Goal: Task Accomplishment & Management: Manage account settings

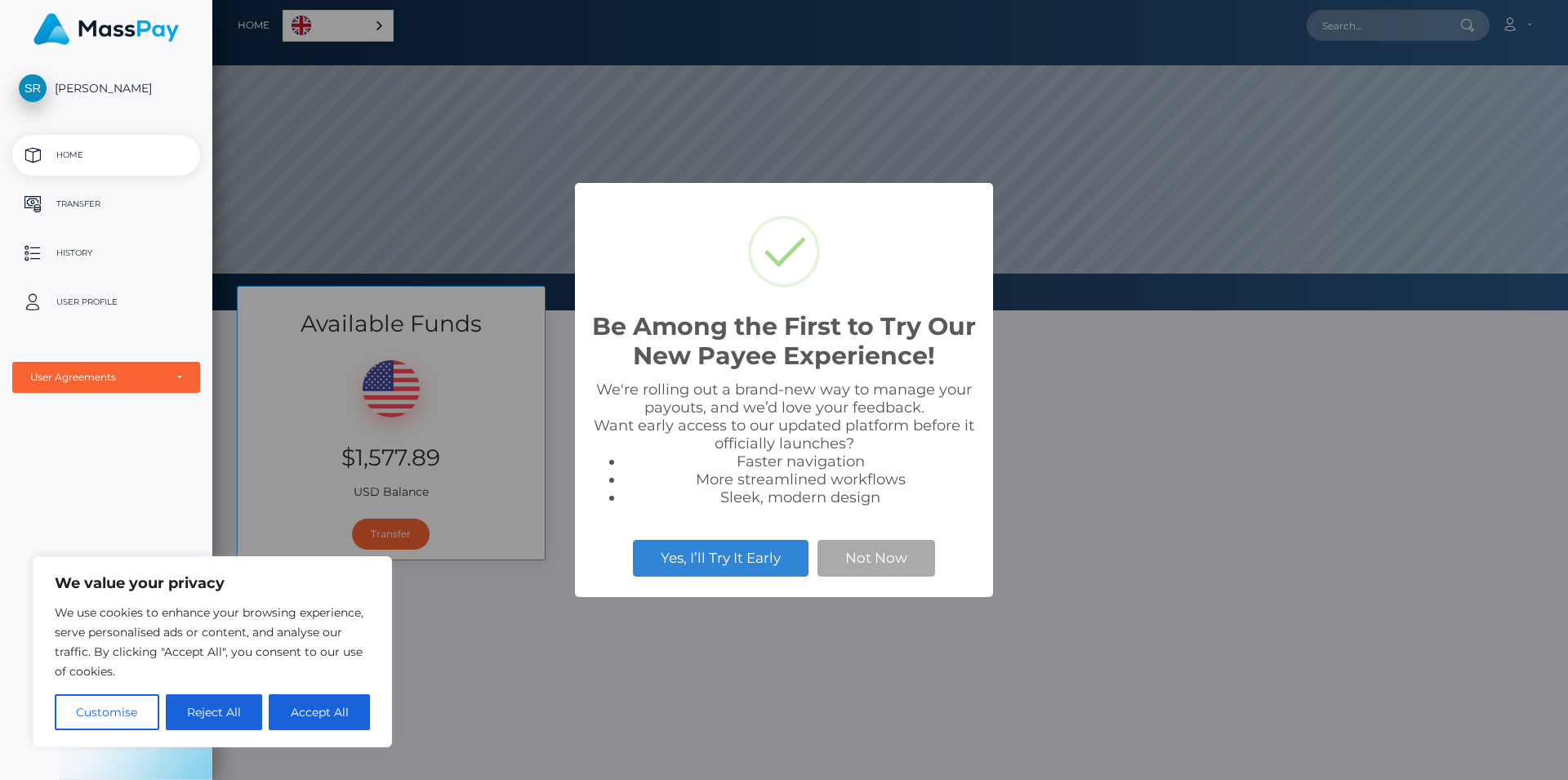
scroll to position [310, 1356]
click at [864, 555] on button "Not Now" at bounding box center [876, 558] width 118 height 36
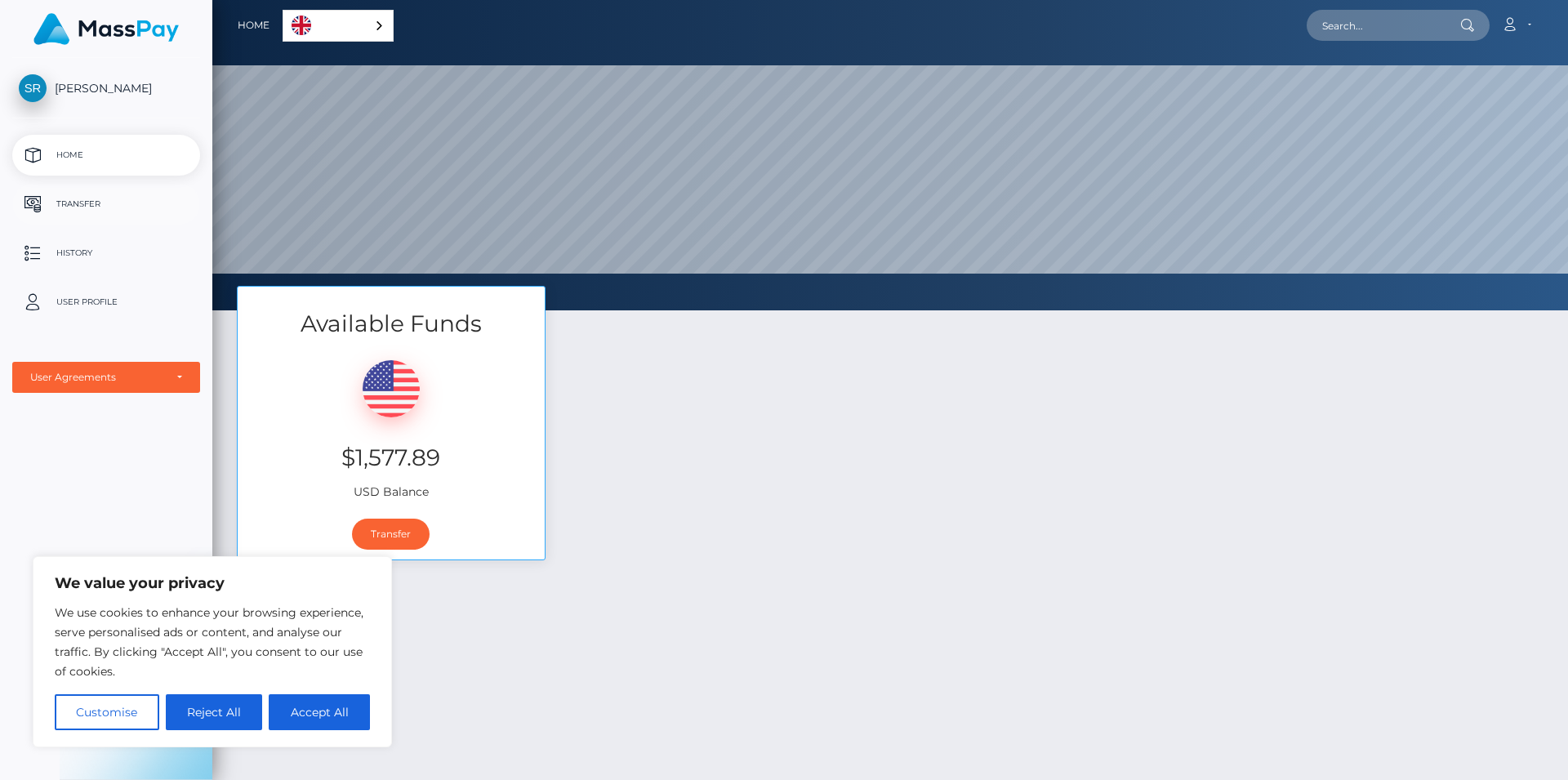
click at [101, 201] on p "Transfer" at bounding box center [106, 204] width 175 height 25
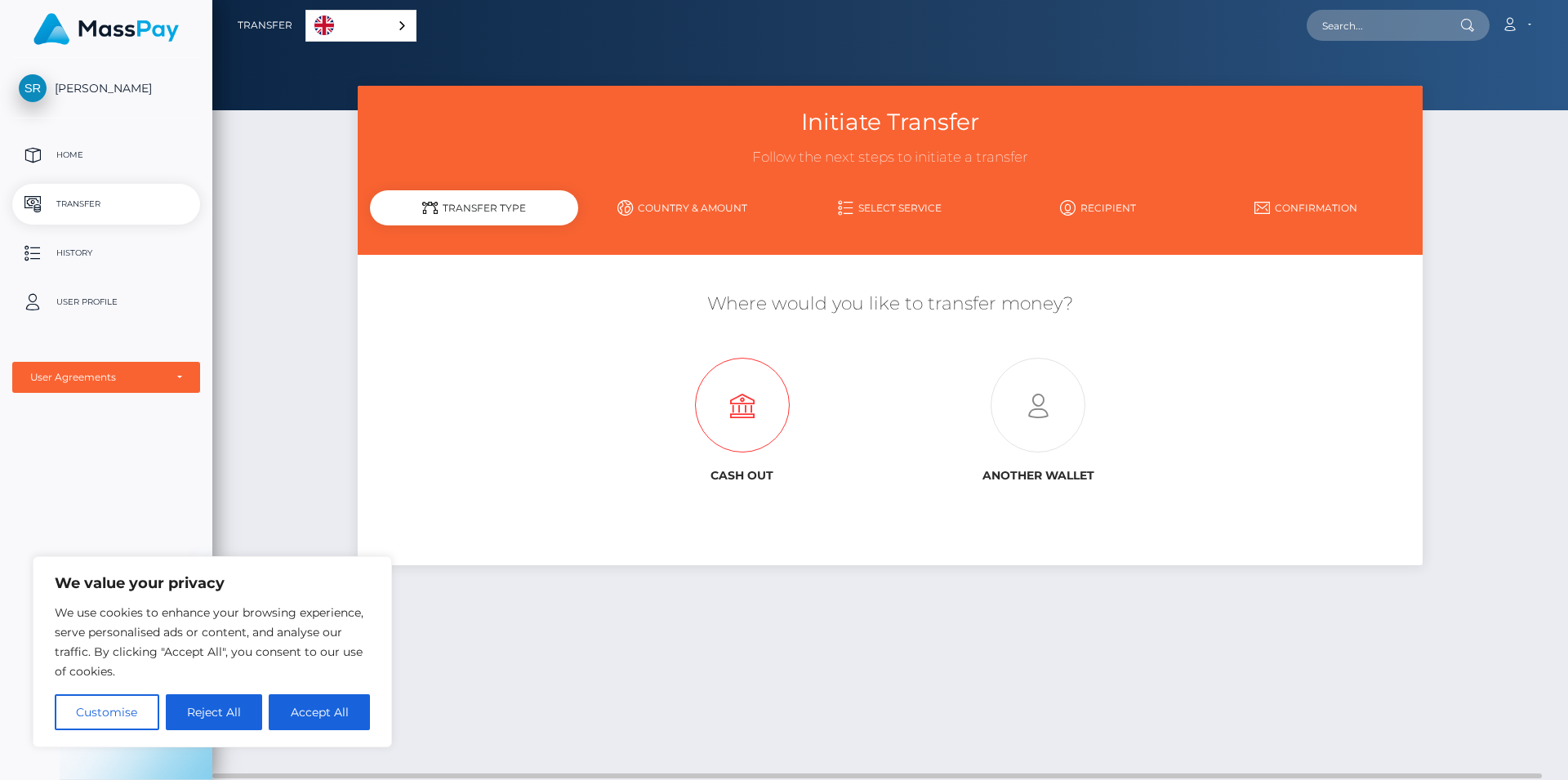
click at [740, 425] on icon at bounding box center [742, 405] width 296 height 95
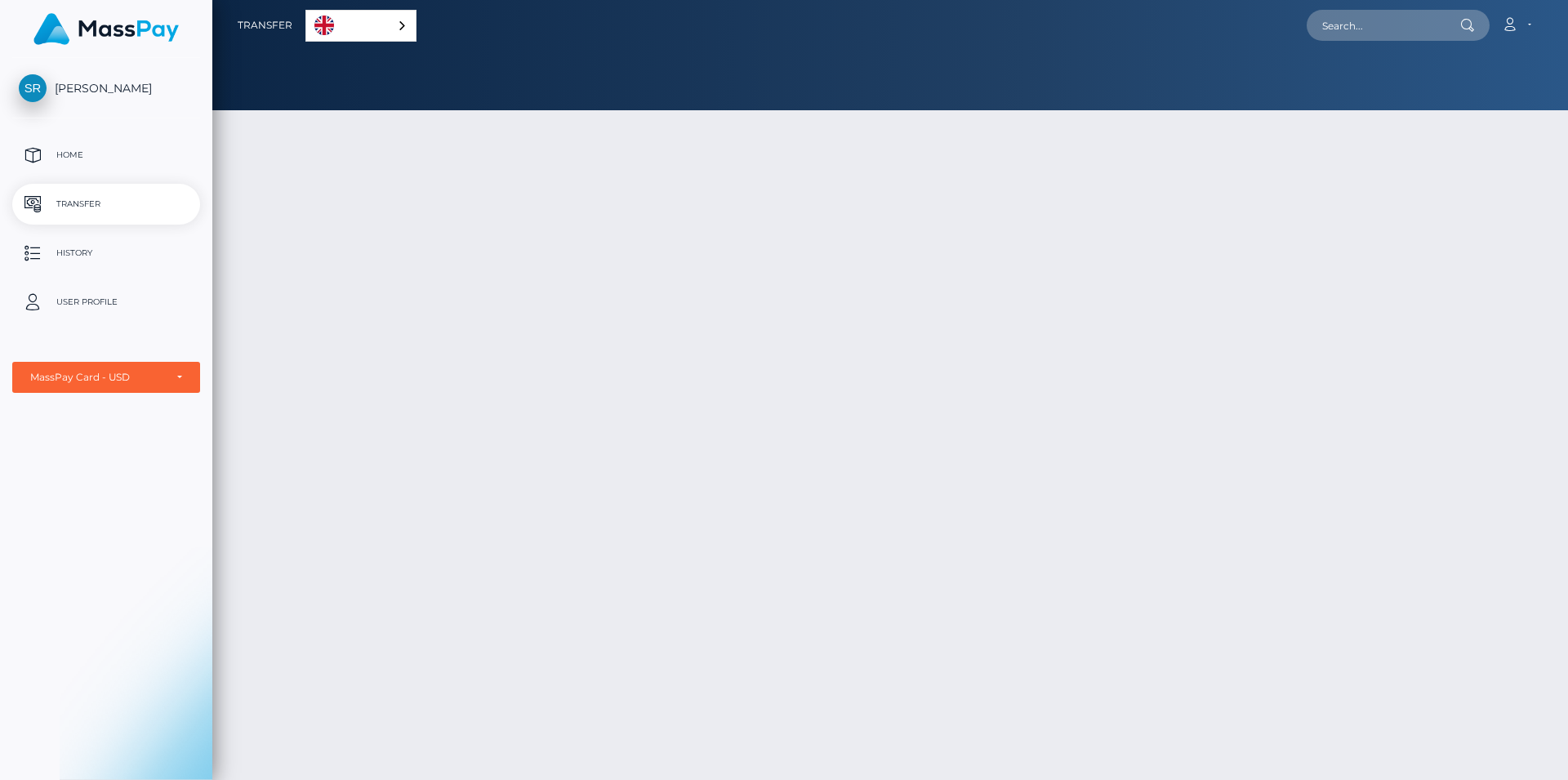
select select "1"
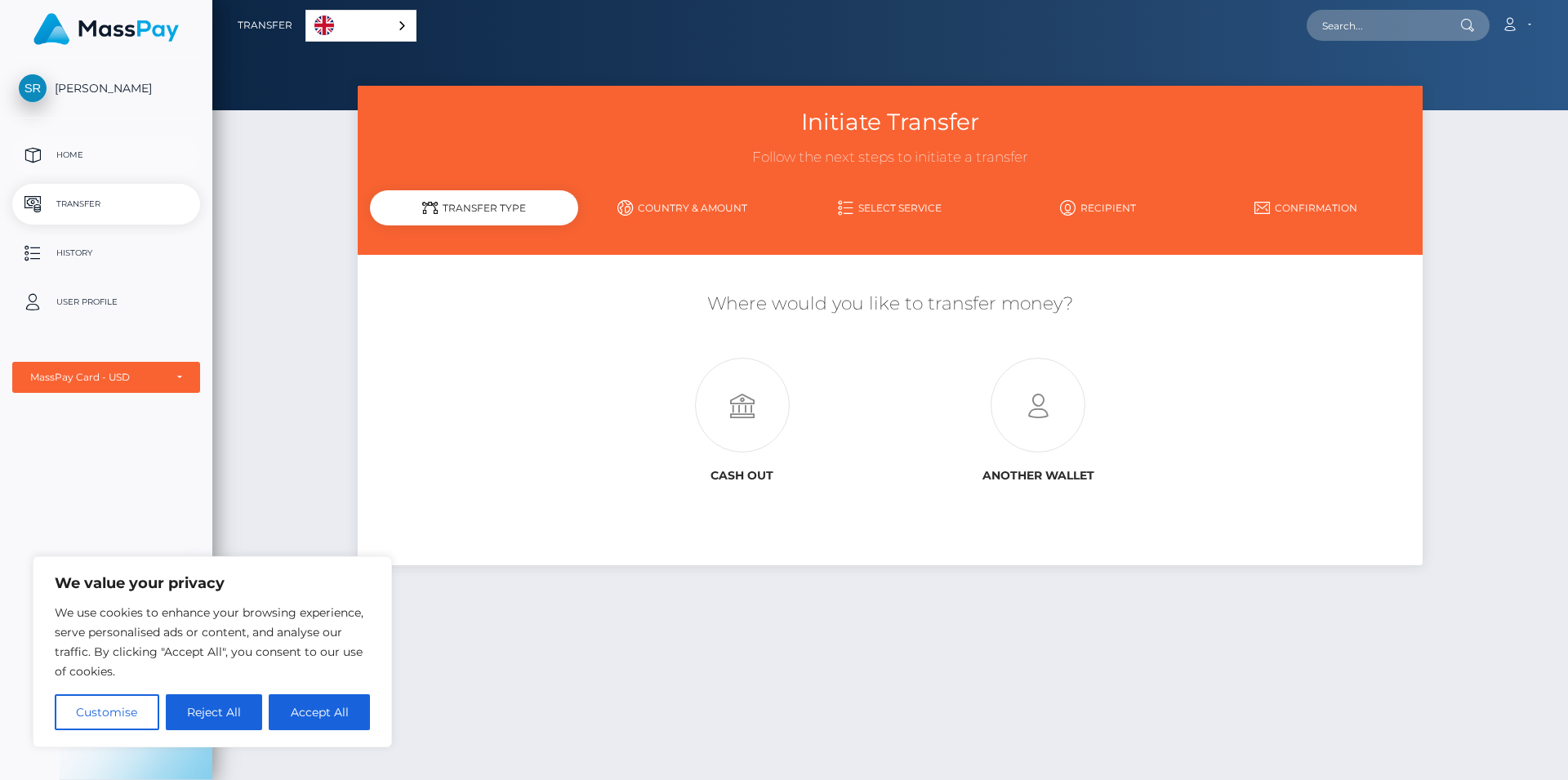
click at [56, 143] on link "Home" at bounding box center [106, 155] width 188 height 41
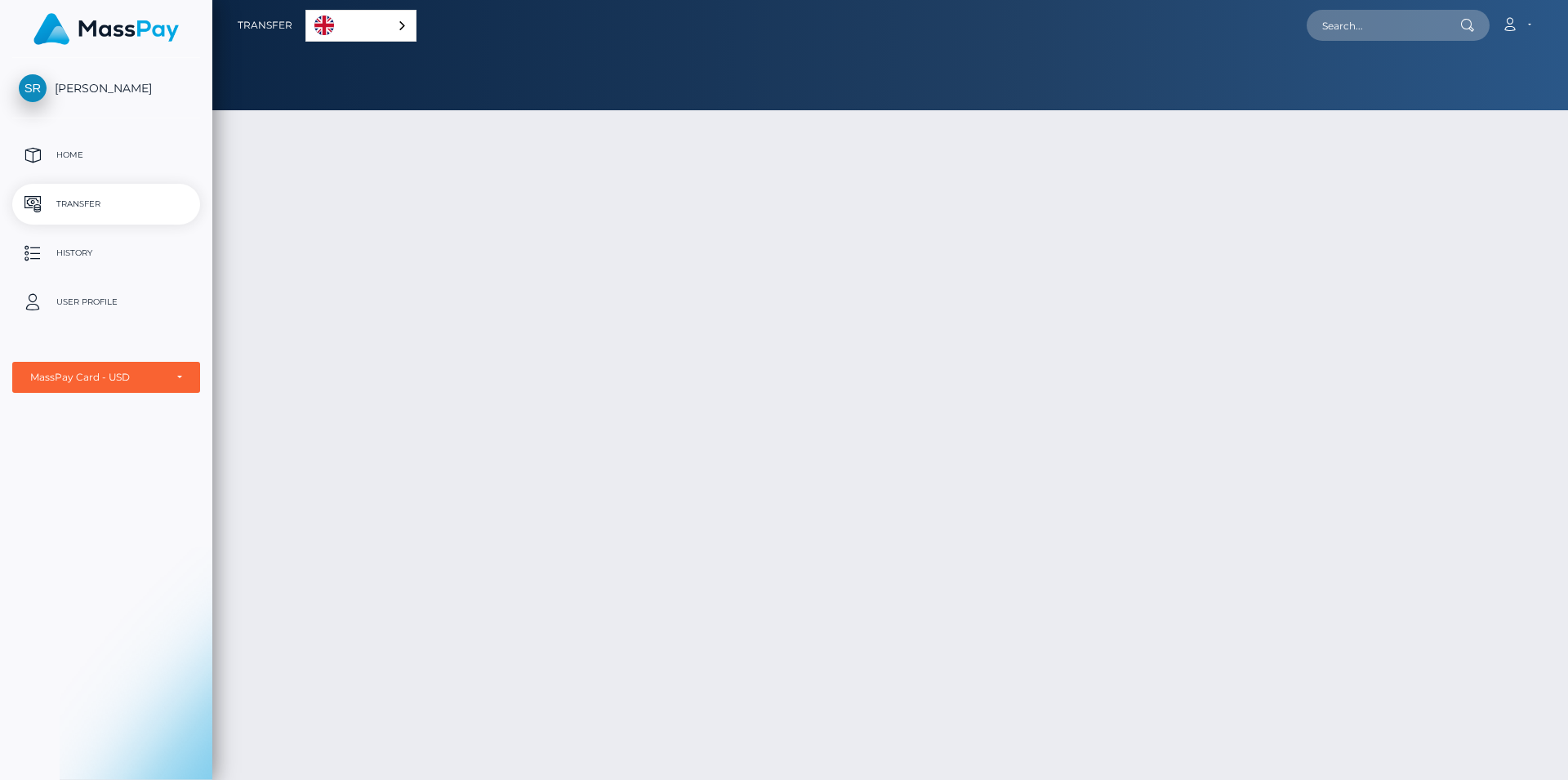
select select "1"
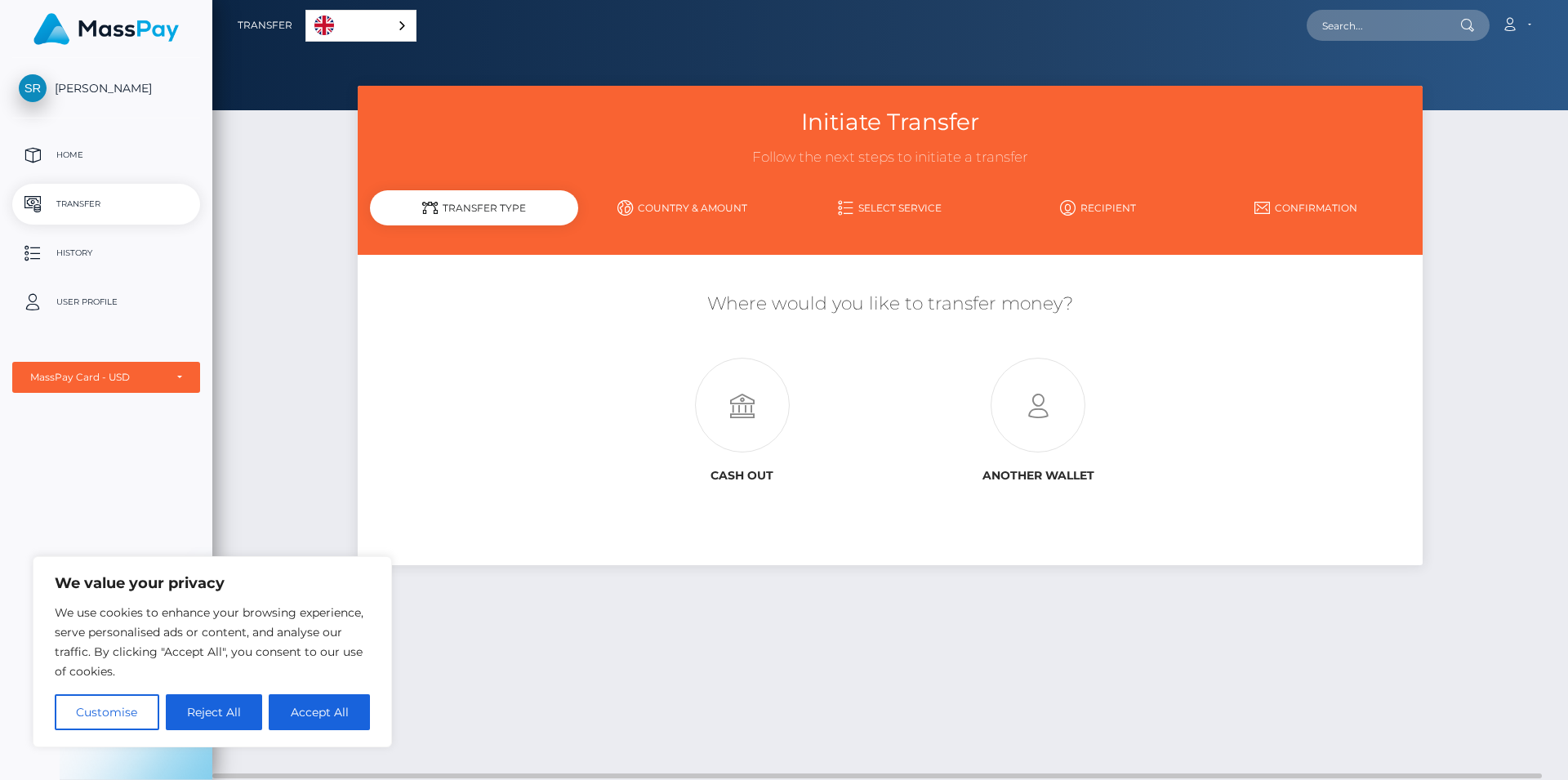
click at [709, 206] on link "Country & Amount" at bounding box center [682, 208] width 209 height 29
click at [1027, 442] on icon at bounding box center [1037, 405] width 296 height 95
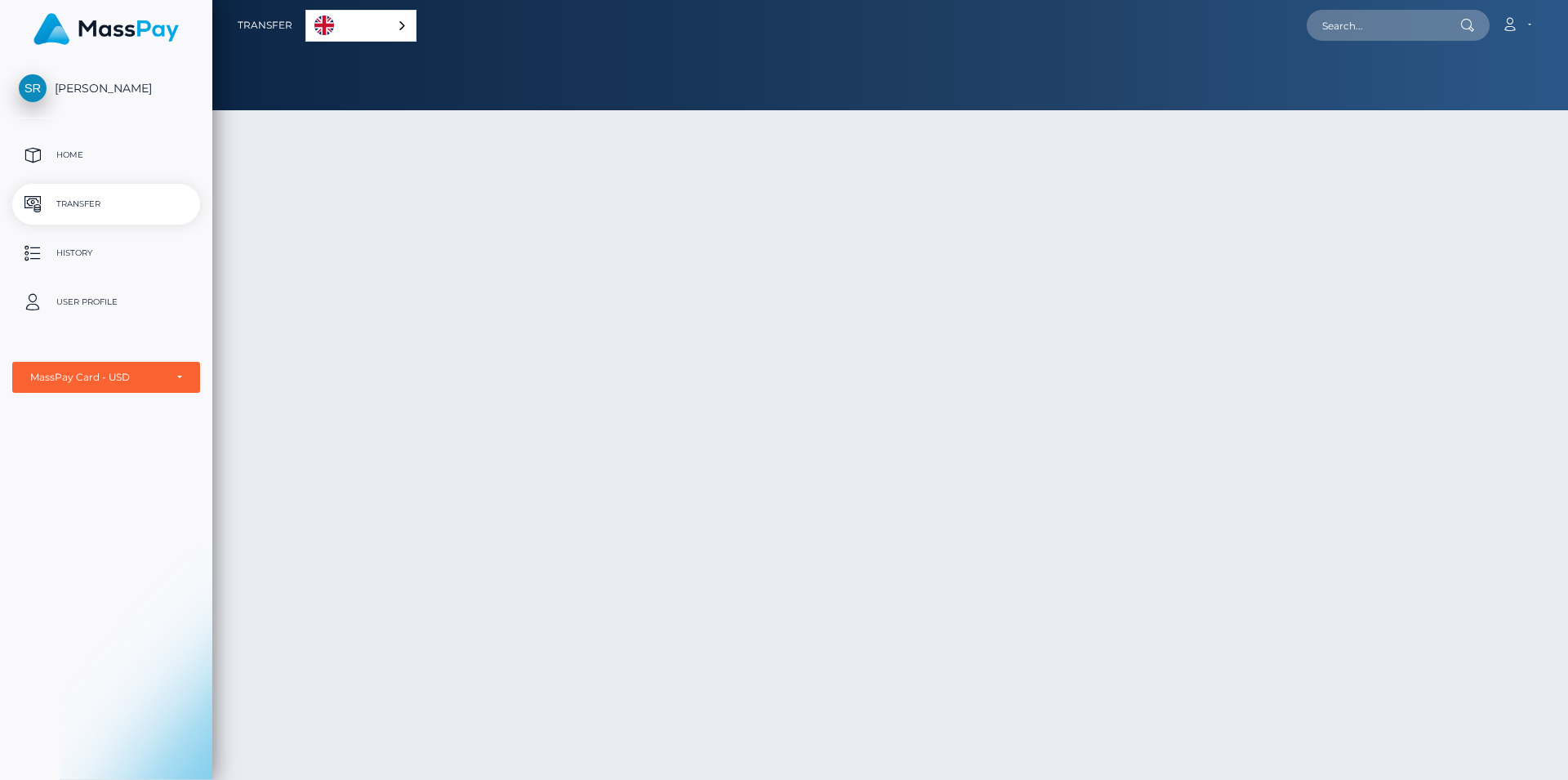
select select "1"
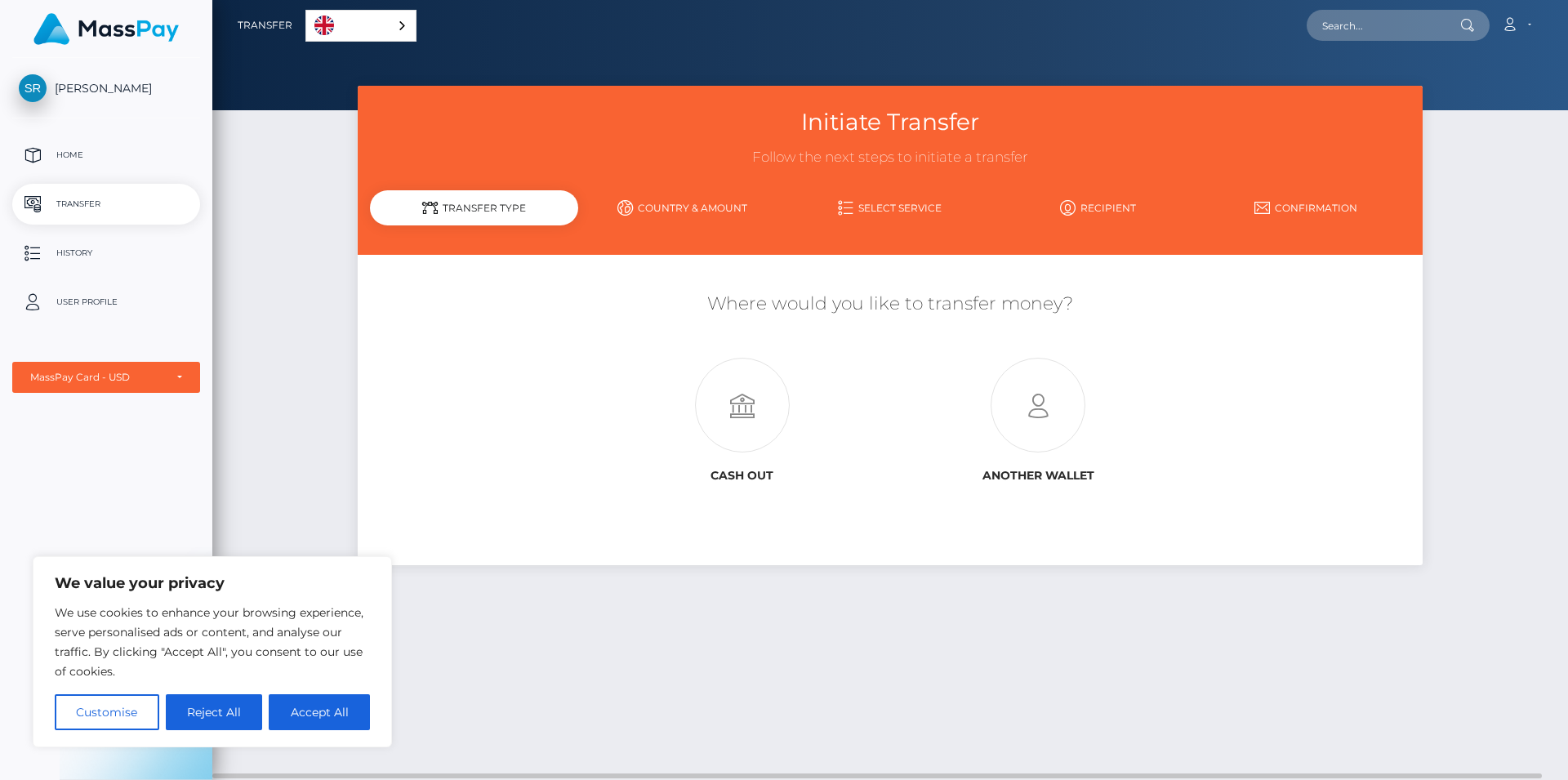
click at [401, 24] on div "English" at bounding box center [361, 26] width 111 height 32
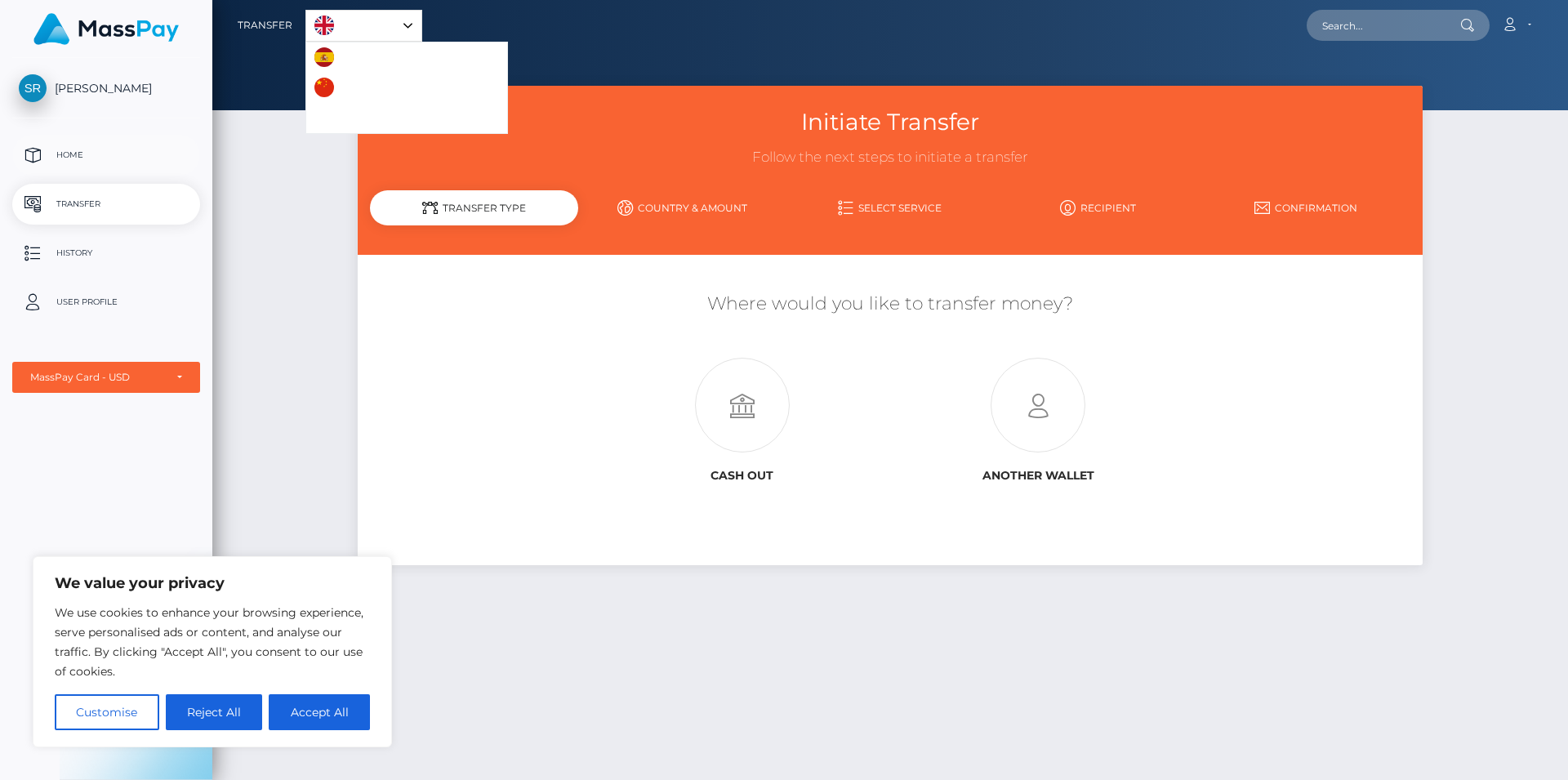
click at [76, 154] on p "Home" at bounding box center [106, 155] width 175 height 25
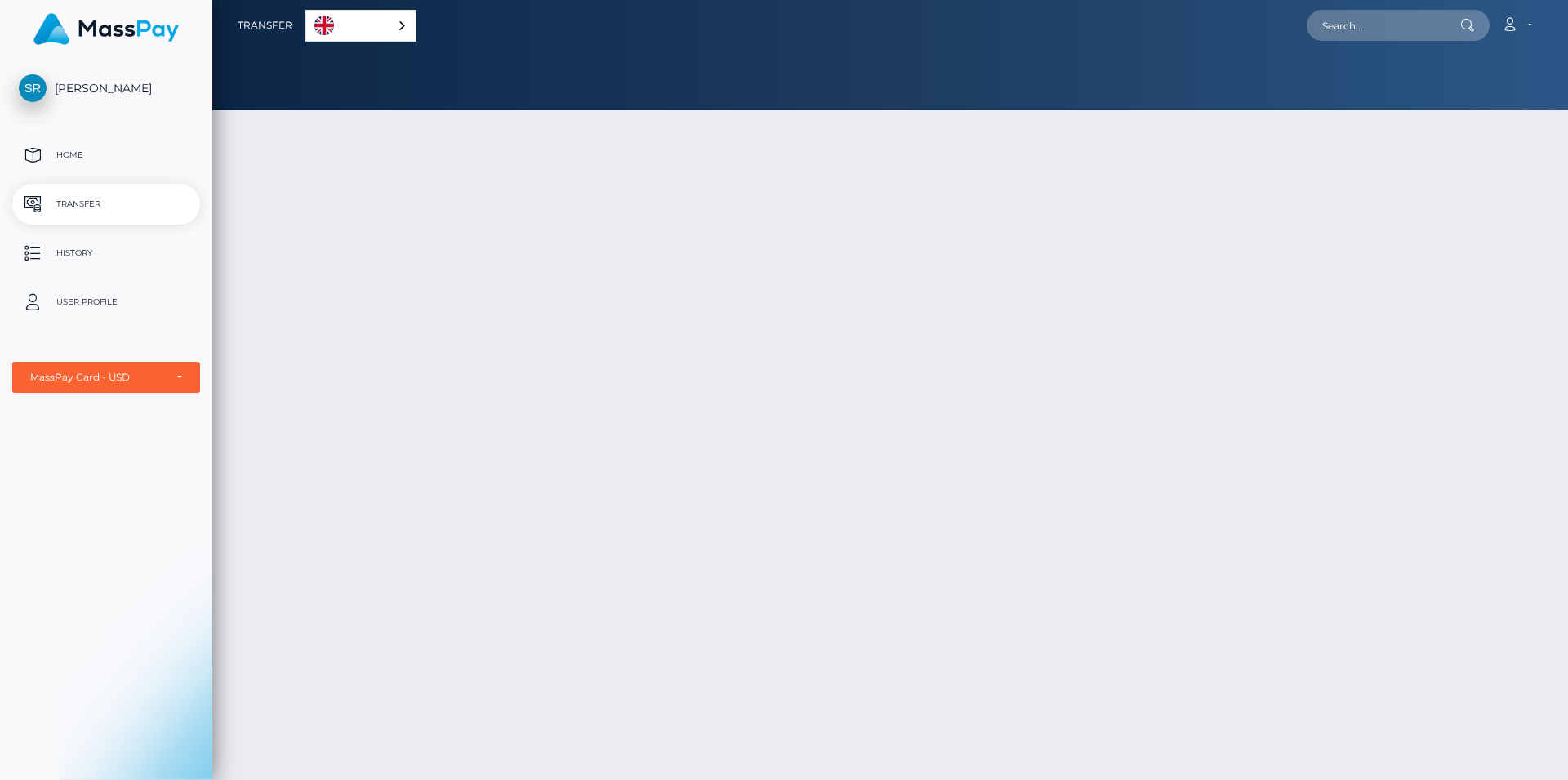
select select "1"
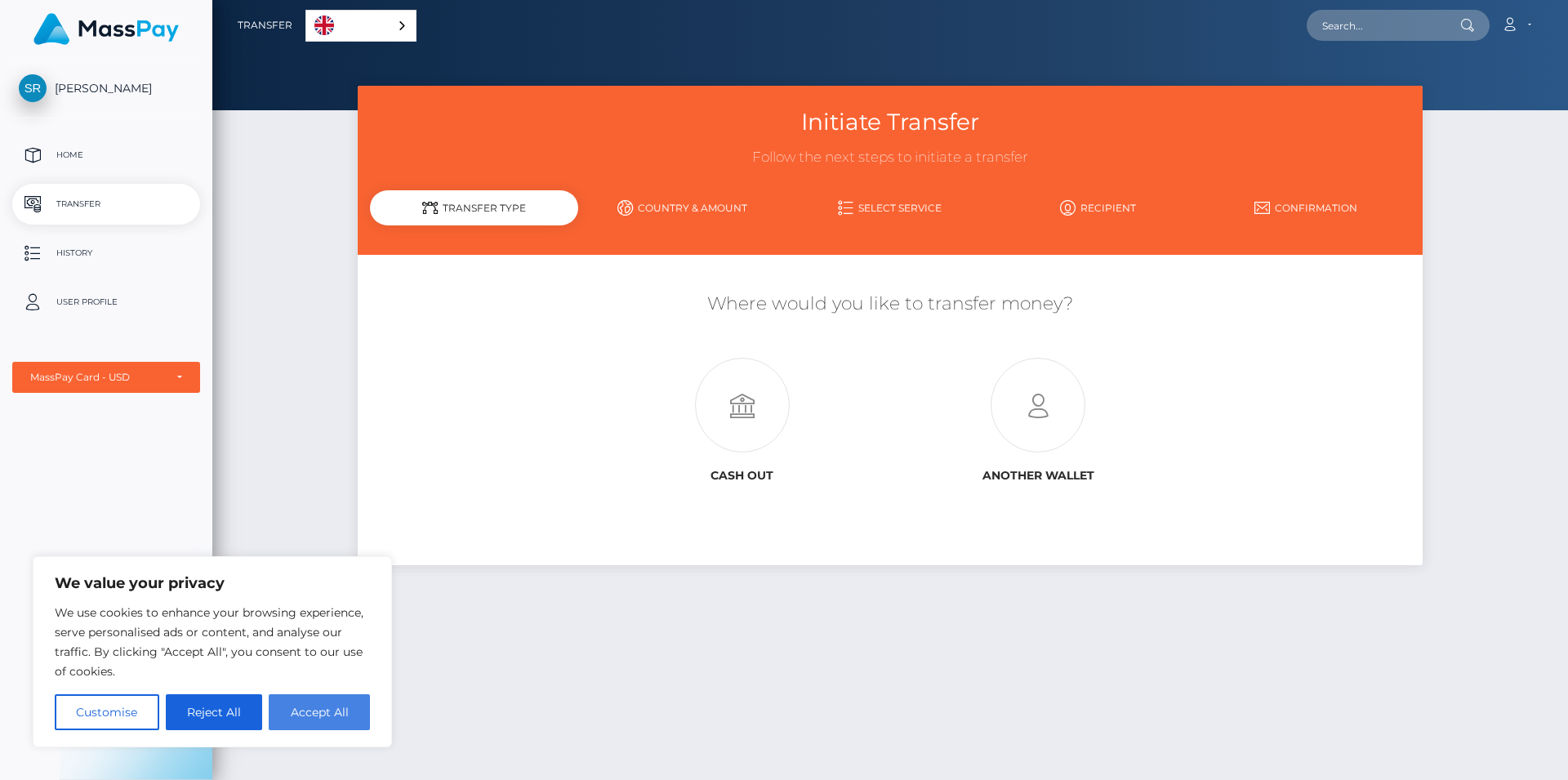
click at [308, 720] on button "Accept All" at bounding box center [319, 712] width 101 height 36
checkbox input "true"
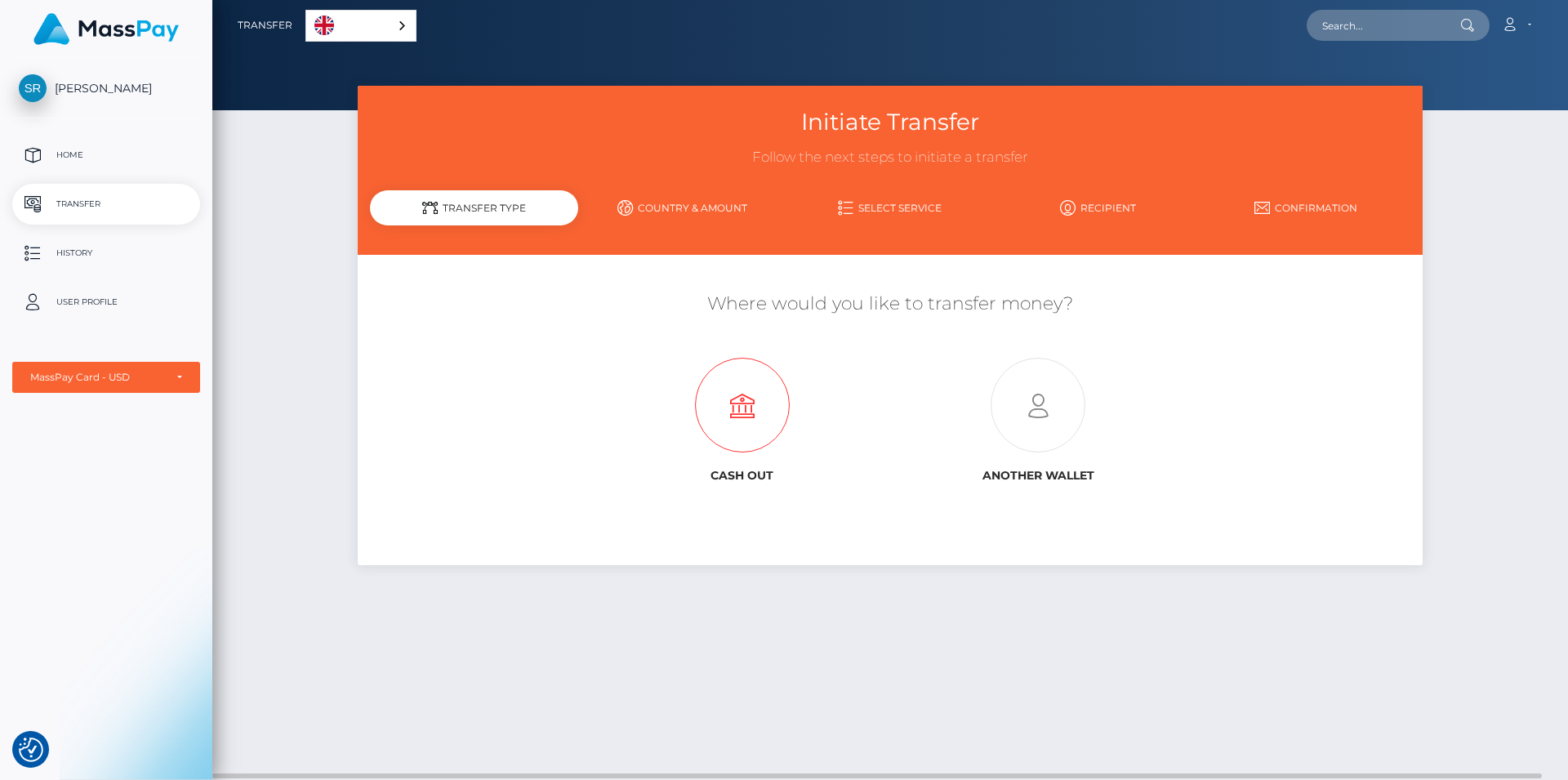
click at [742, 425] on icon at bounding box center [742, 405] width 296 height 95
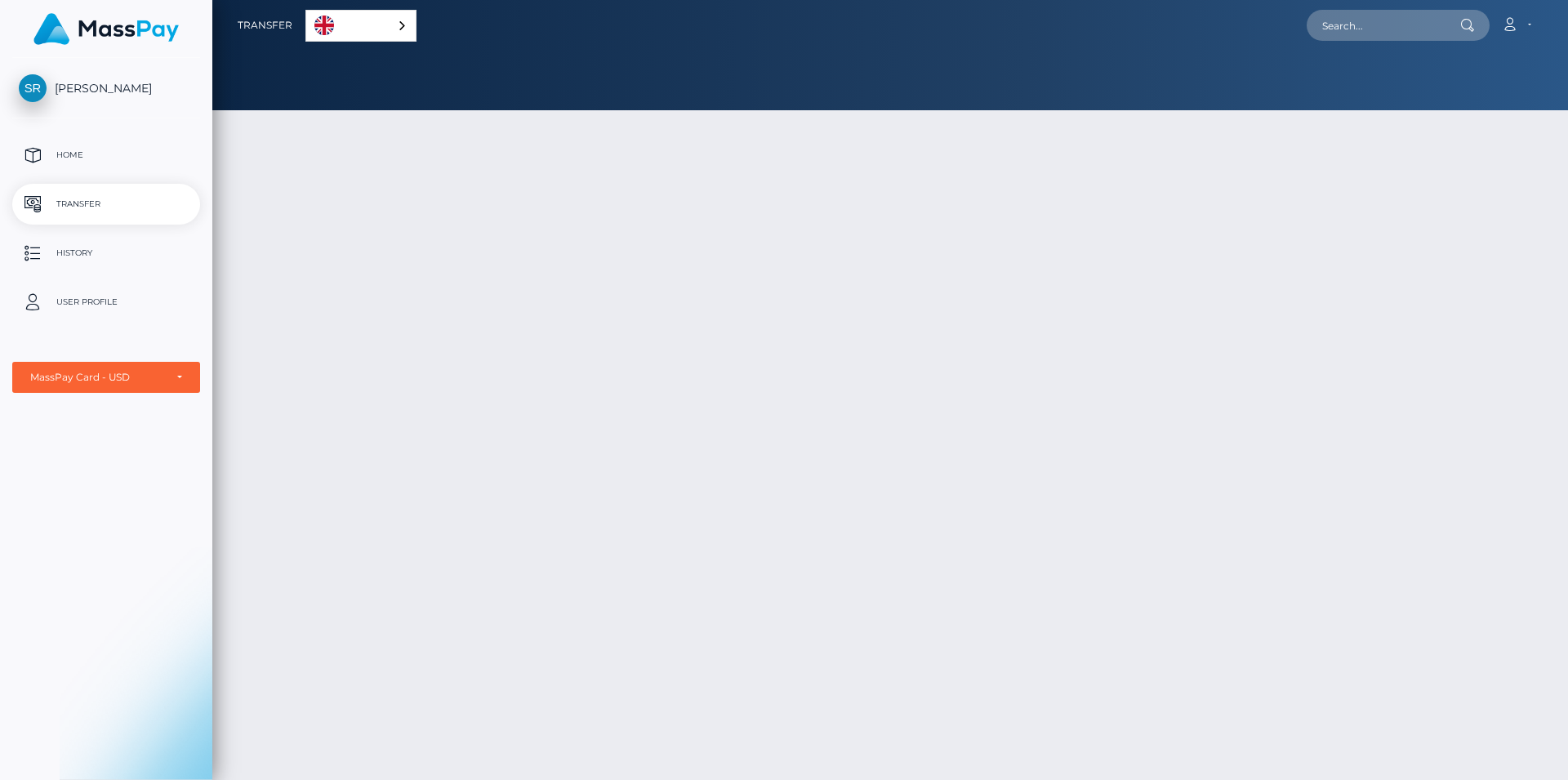
select select "1"
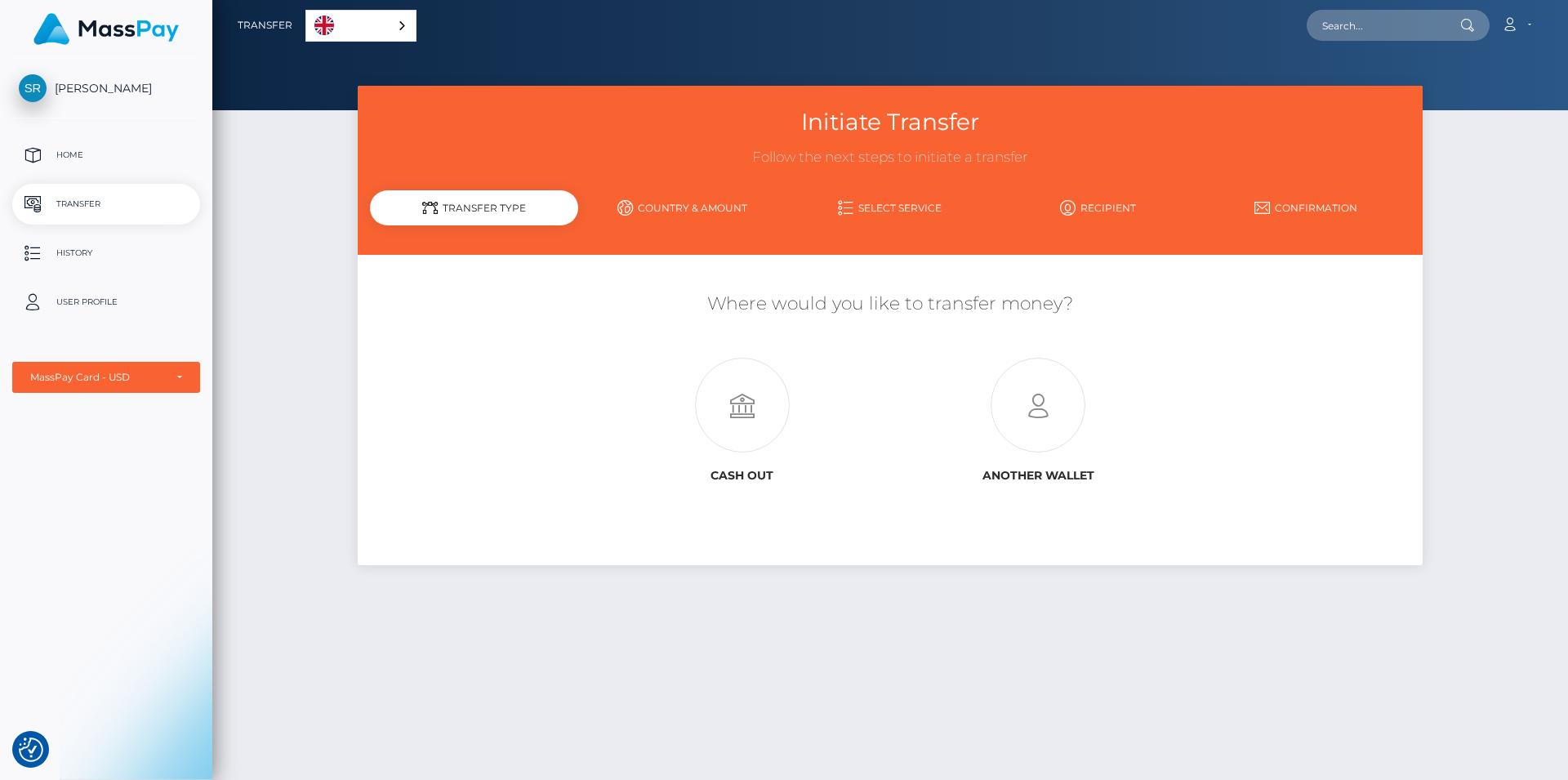
click at [69, 82] on span "[PERSON_NAME]" at bounding box center [106, 88] width 188 height 14
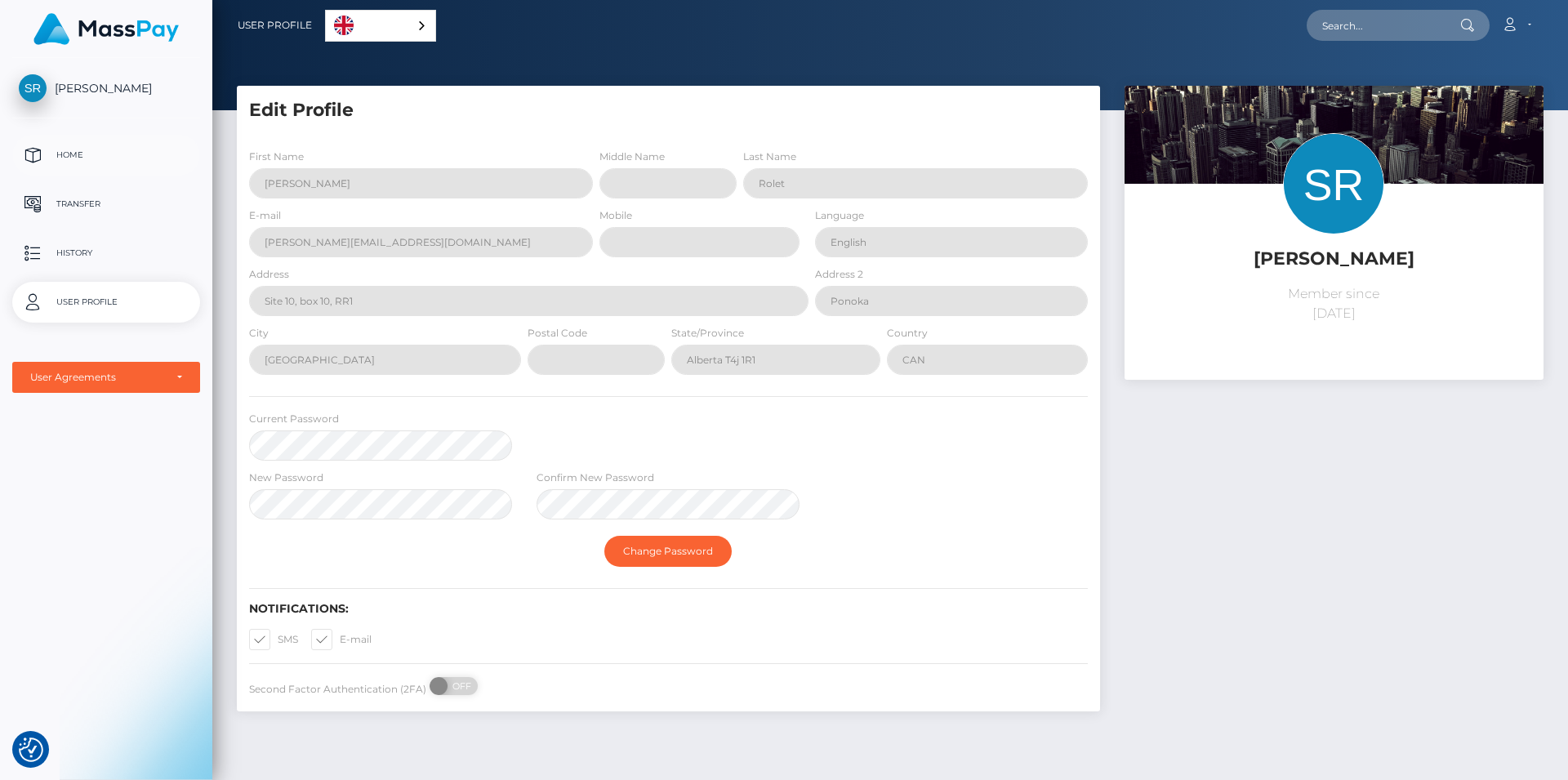
click at [73, 150] on p "Home" at bounding box center [106, 155] width 175 height 25
select select "1"
click at [75, 259] on p "History" at bounding box center [106, 253] width 175 height 25
click at [65, 381] on div "MassPay Card - USD" at bounding box center [96, 376] width 134 height 13
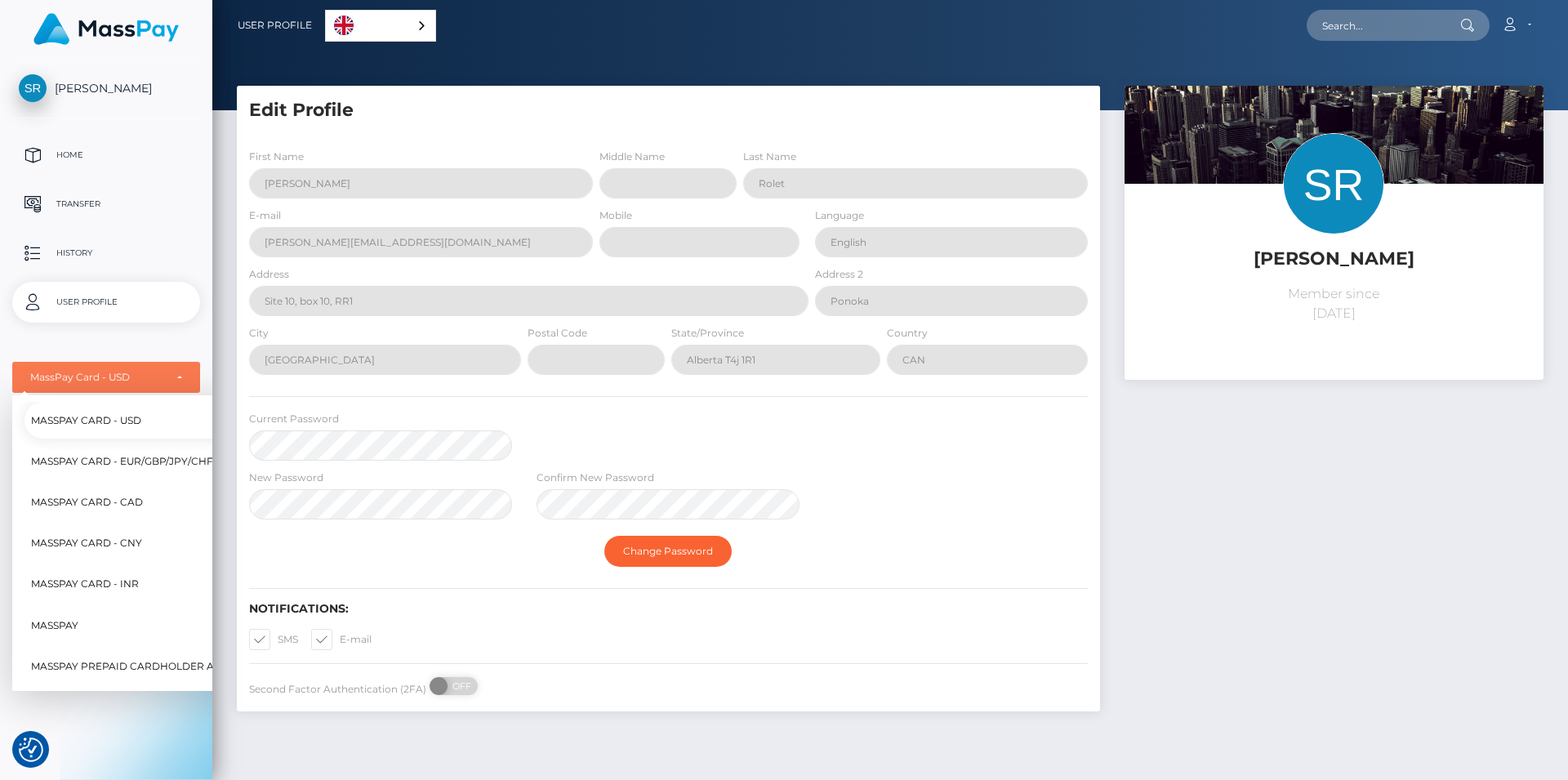
click at [92, 499] on span "MassPay Card - CAD" at bounding box center [86, 502] width 112 height 21
select select "3"
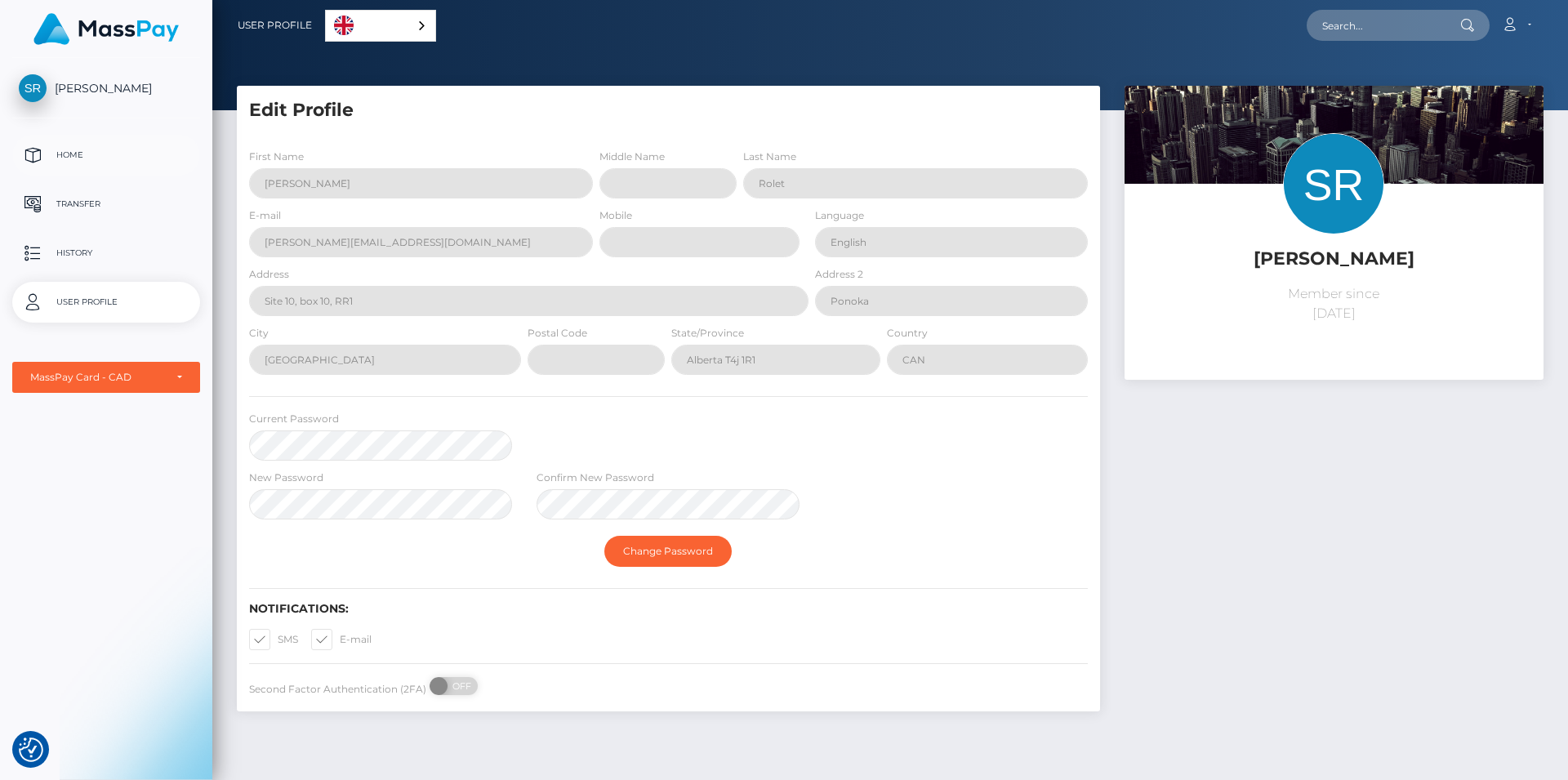
click at [61, 153] on p "Home" at bounding box center [106, 155] width 175 height 25
